Goal: Task Accomplishment & Management: Manage account settings

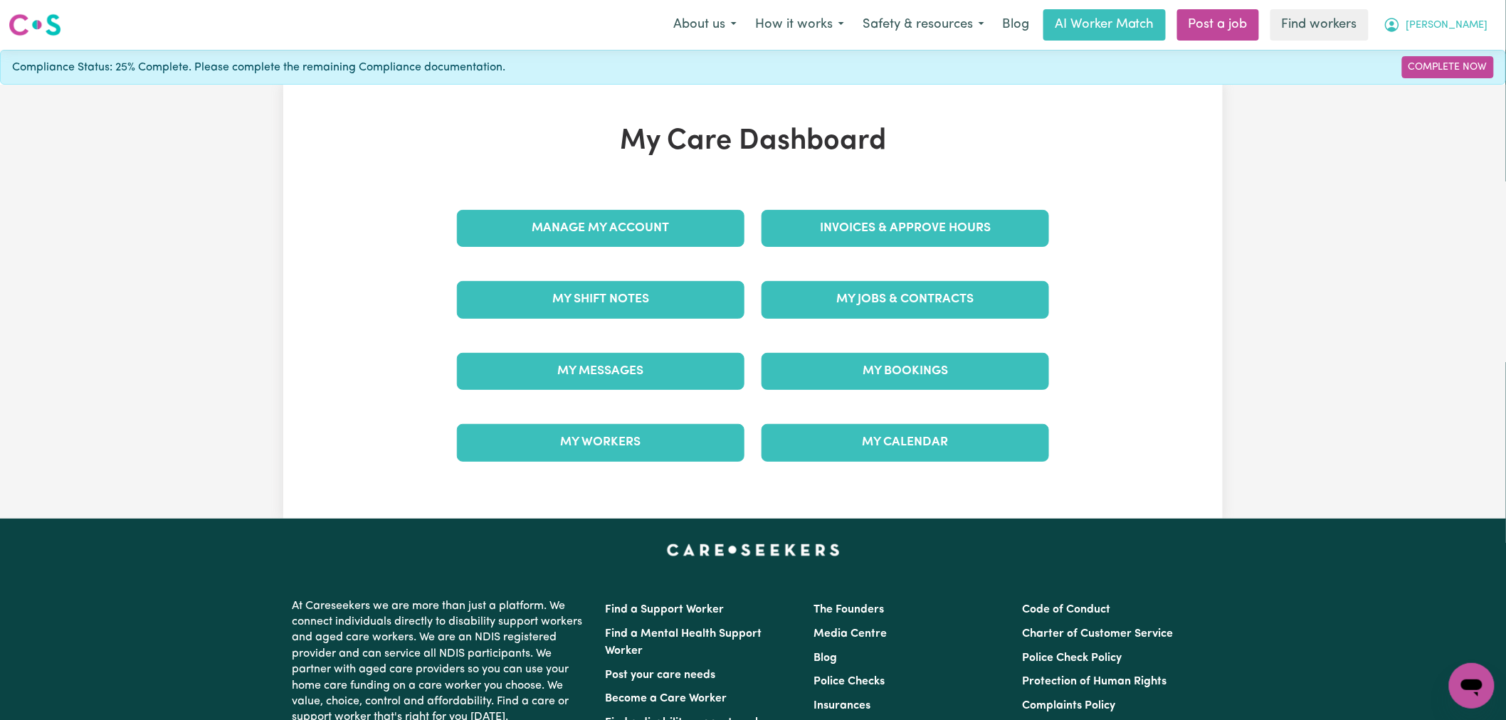
click at [1490, 23] on button "Murray" at bounding box center [1436, 25] width 123 height 30
click at [1460, 83] on link "Logout" at bounding box center [1441, 81] width 112 height 27
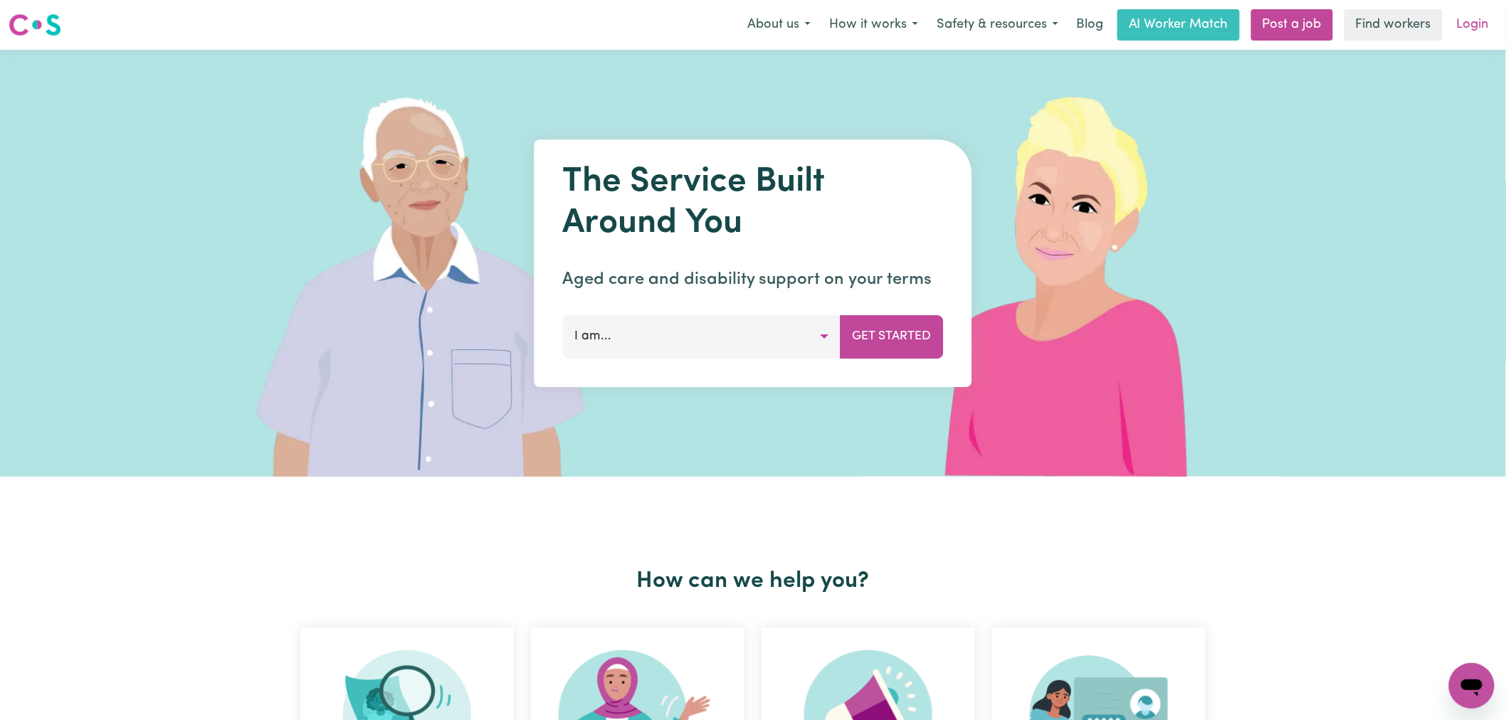
click at [1468, 19] on link "Login" at bounding box center [1473, 24] width 49 height 31
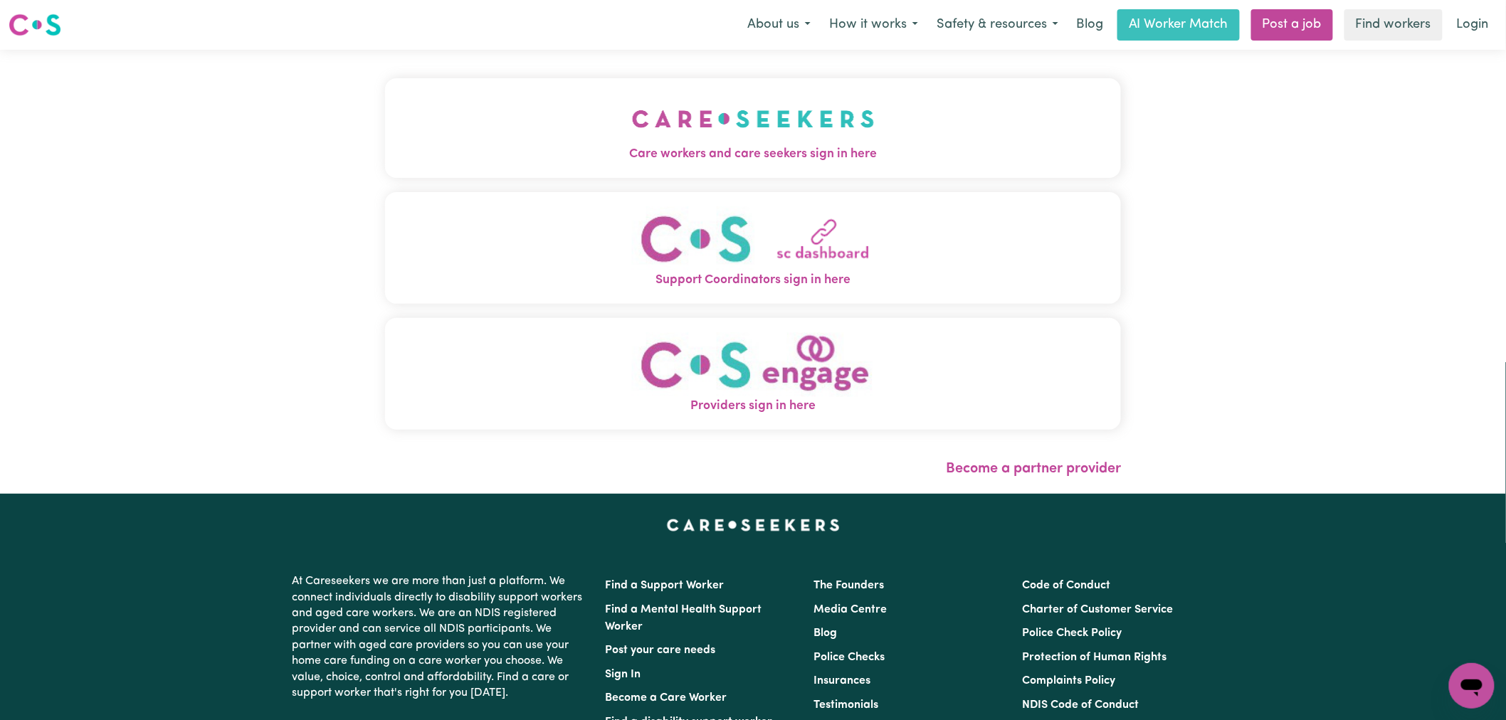
click at [535, 152] on span "Care workers and care seekers sign in here" at bounding box center [753, 154] width 736 height 19
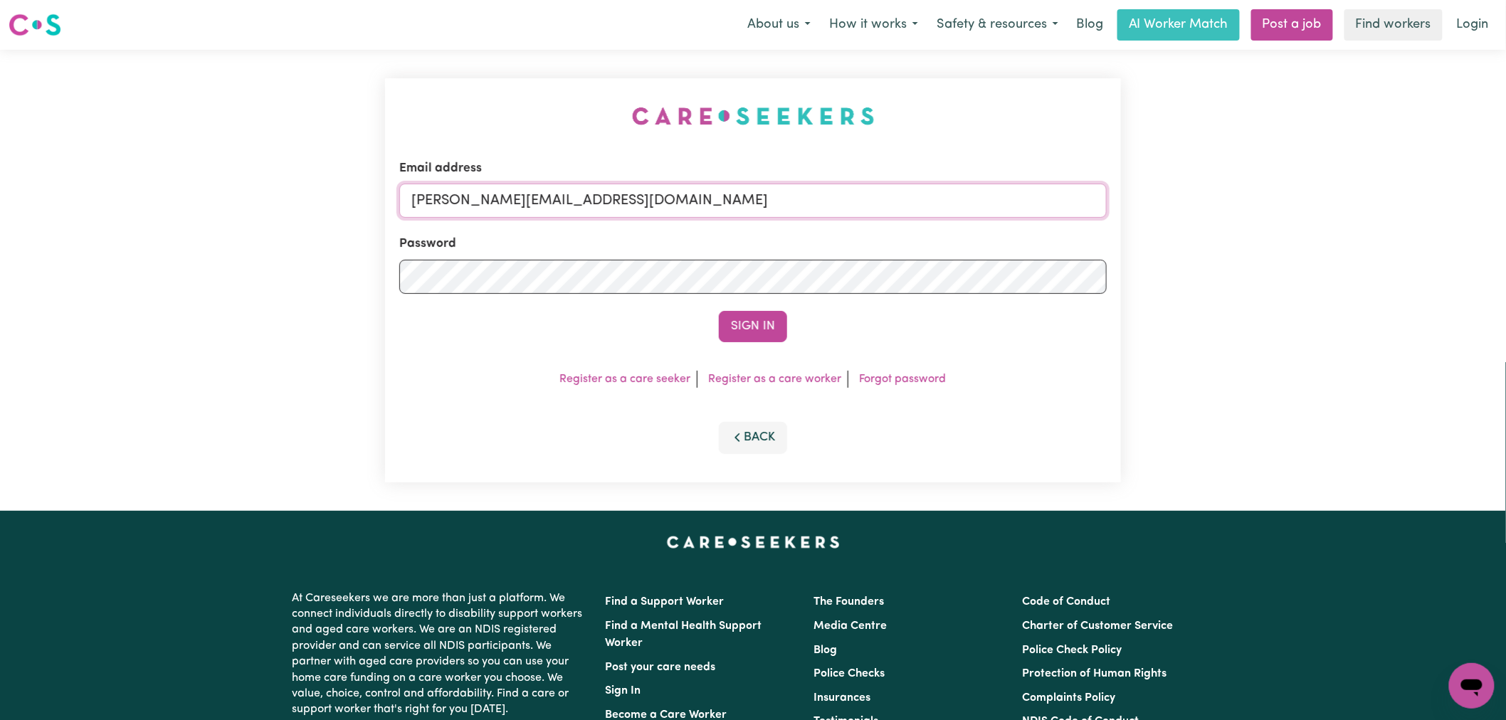
click at [604, 216] on input "[PERSON_NAME][EMAIL_ADDRESS][DOMAIN_NAME]" at bounding box center [753, 201] width 708 height 34
click at [605, 207] on input "[PERSON_NAME][EMAIL_ADDRESS][DOMAIN_NAME]" at bounding box center [753, 201] width 708 height 34
paste input "murrayhurstANG"
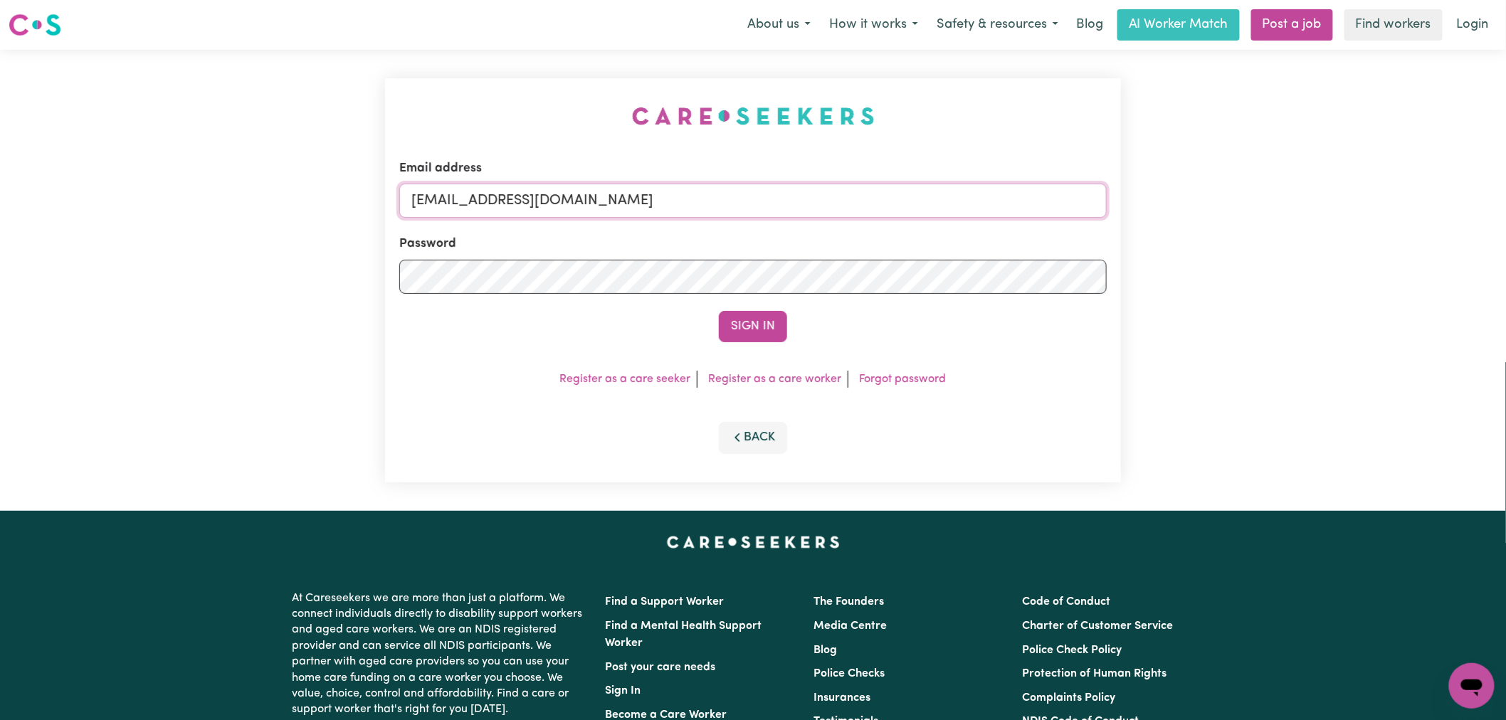
type input "murrayhurstANG@careseekers.com.au"
click at [719, 311] on button "Sign In" at bounding box center [753, 326] width 68 height 31
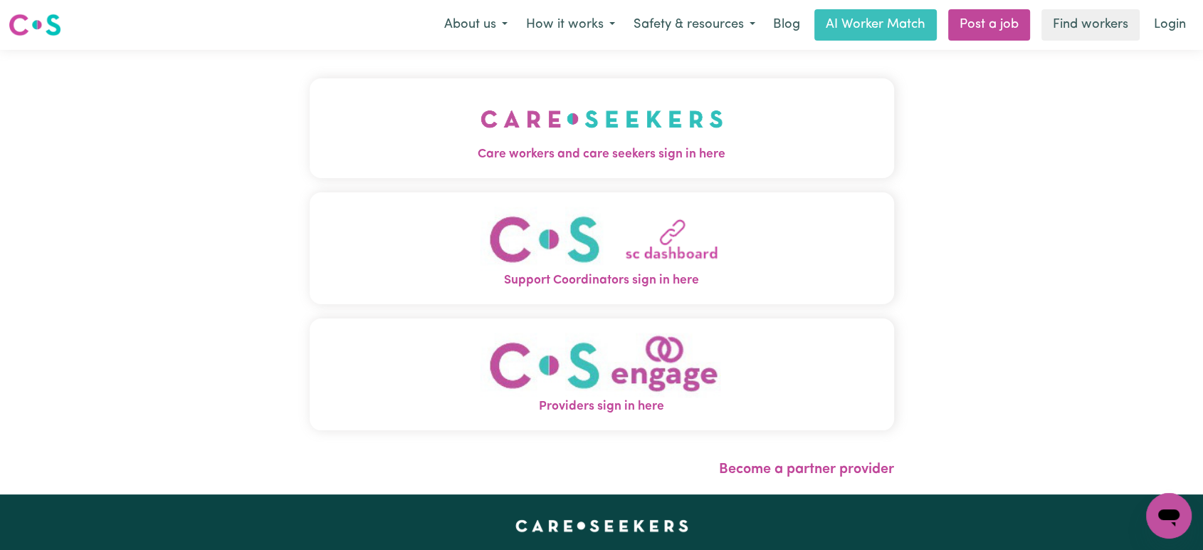
click at [461, 154] on span "Care workers and care seekers sign in here" at bounding box center [602, 154] width 584 height 19
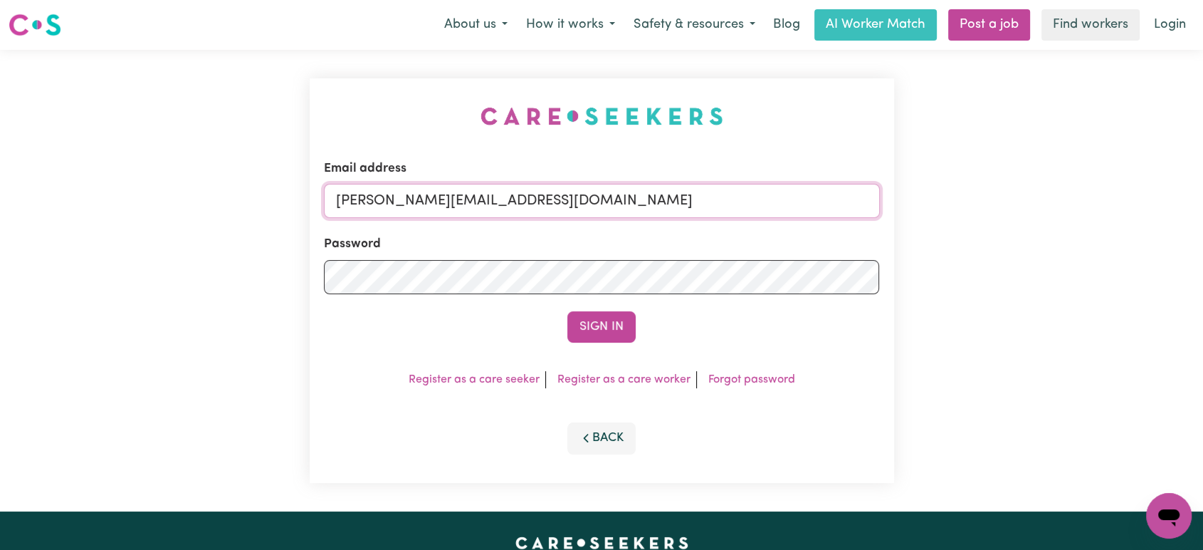
drag, startPoint x: 602, startPoint y: 206, endPoint x: 602, endPoint y: 217, distance: 10.7
click at [602, 206] on input "[PERSON_NAME][EMAIL_ADDRESS][DOMAIN_NAME]" at bounding box center [602, 201] width 556 height 34
drag, startPoint x: 683, startPoint y: 201, endPoint x: 407, endPoint y: 199, distance: 277.0
click at [407, 199] on input "[EMAIL_ADDRESS][DOMAIN_NAME]" at bounding box center [602, 201] width 556 height 34
type input "[EMAIL_ADDRESS][DOMAIN_NAME]"
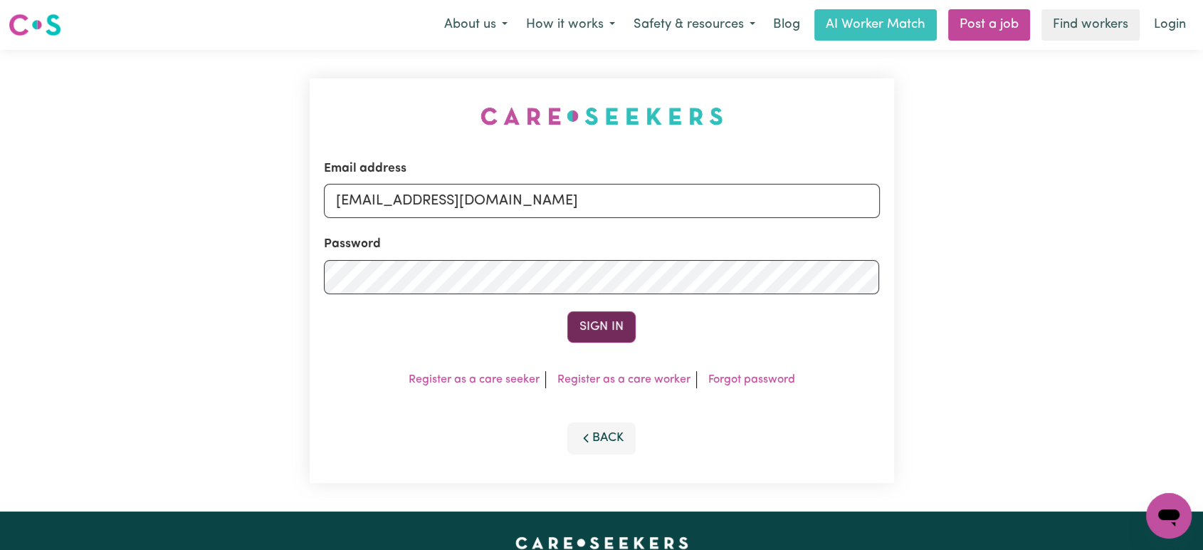
click at [597, 318] on button "Sign In" at bounding box center [601, 326] width 68 height 31
